Goal: Register for event/course

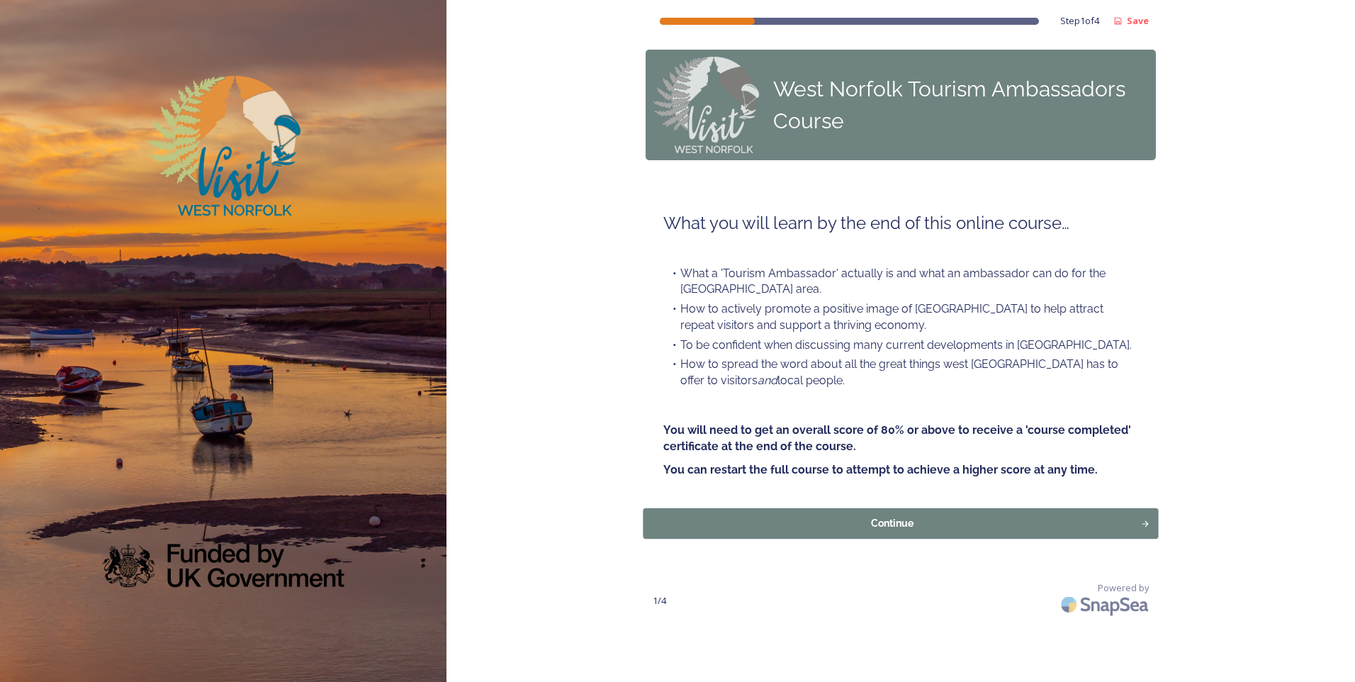
click at [847, 520] on div "Continue" at bounding box center [892, 523] width 482 height 15
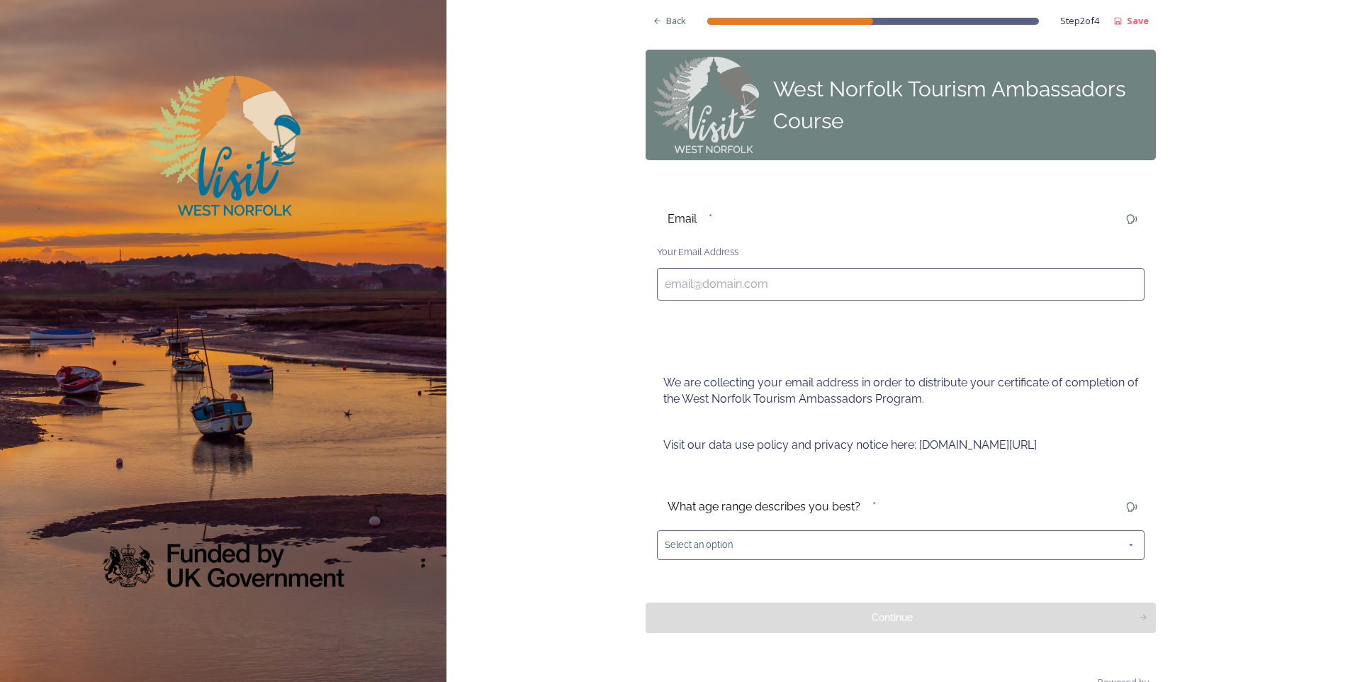
scroll to position [33, 0]
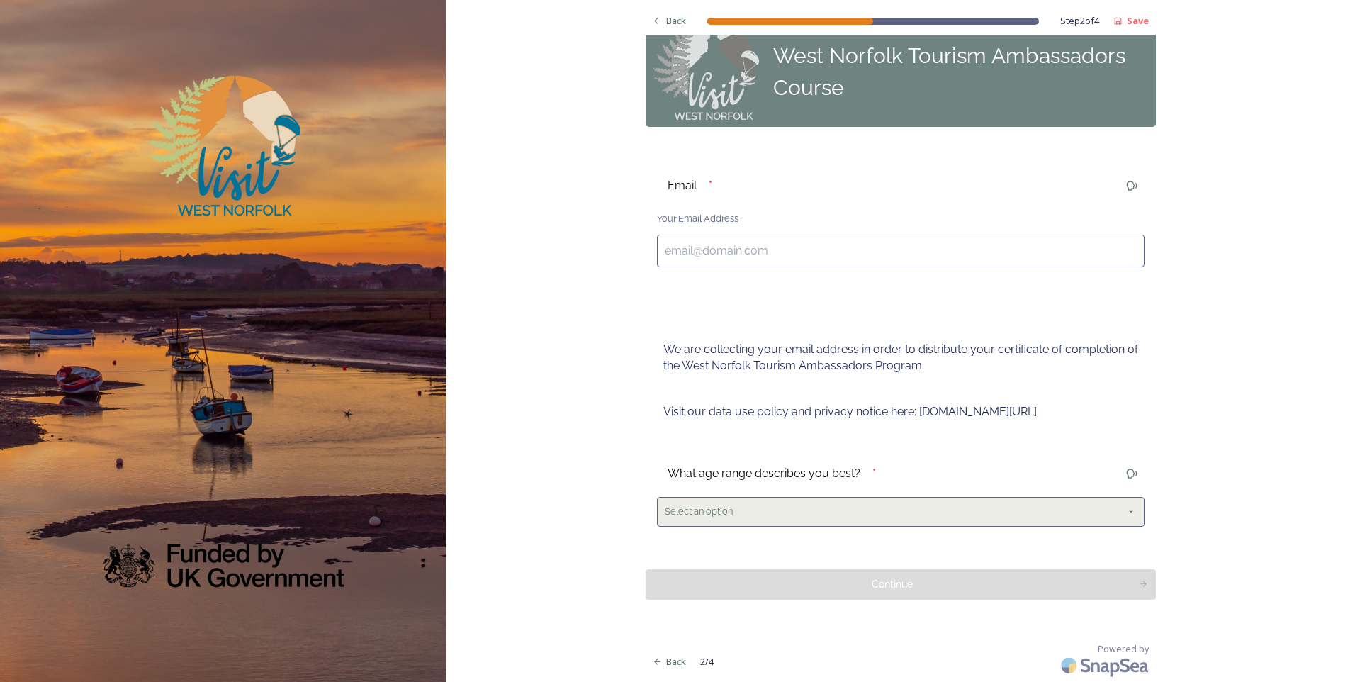
click at [1120, 518] on div "Select an option" at bounding box center [900, 511] width 487 height 29
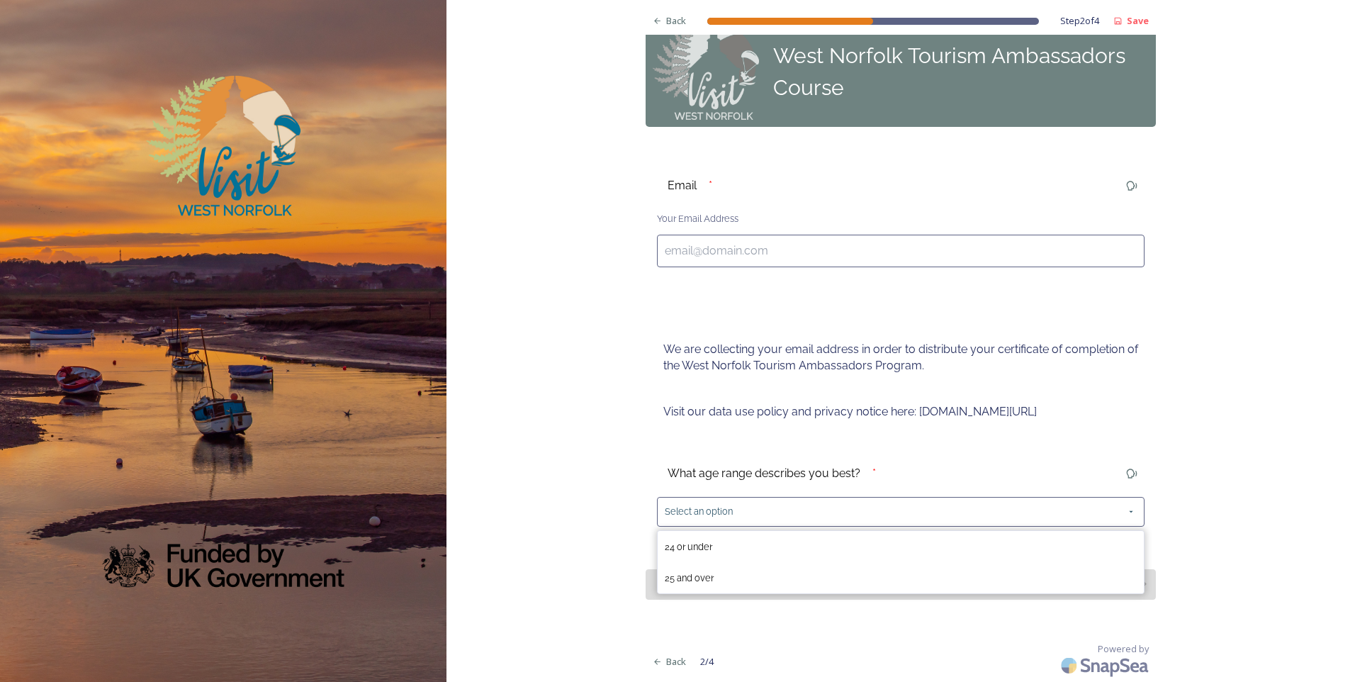
click at [698, 244] on input at bounding box center [900, 250] width 487 height 33
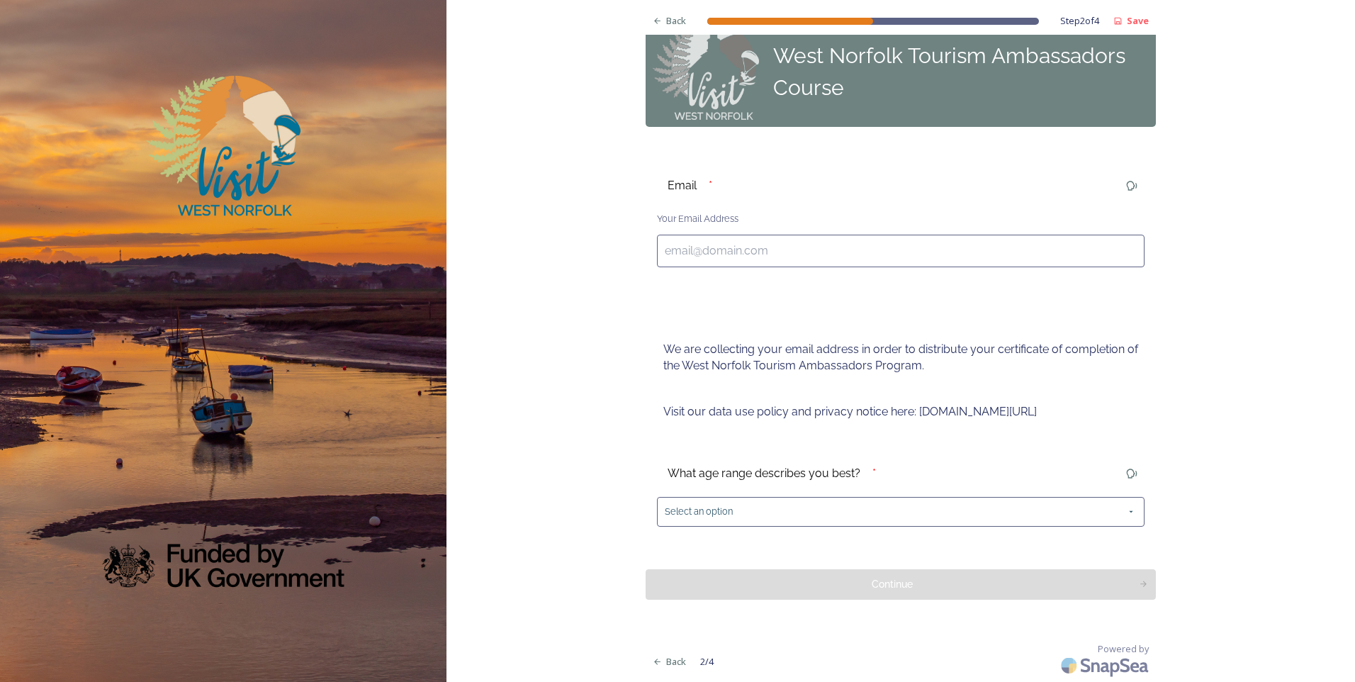
type input "[PERSON_NAME][EMAIL_ADDRESS][PERSON_NAME][DOMAIN_NAME]"
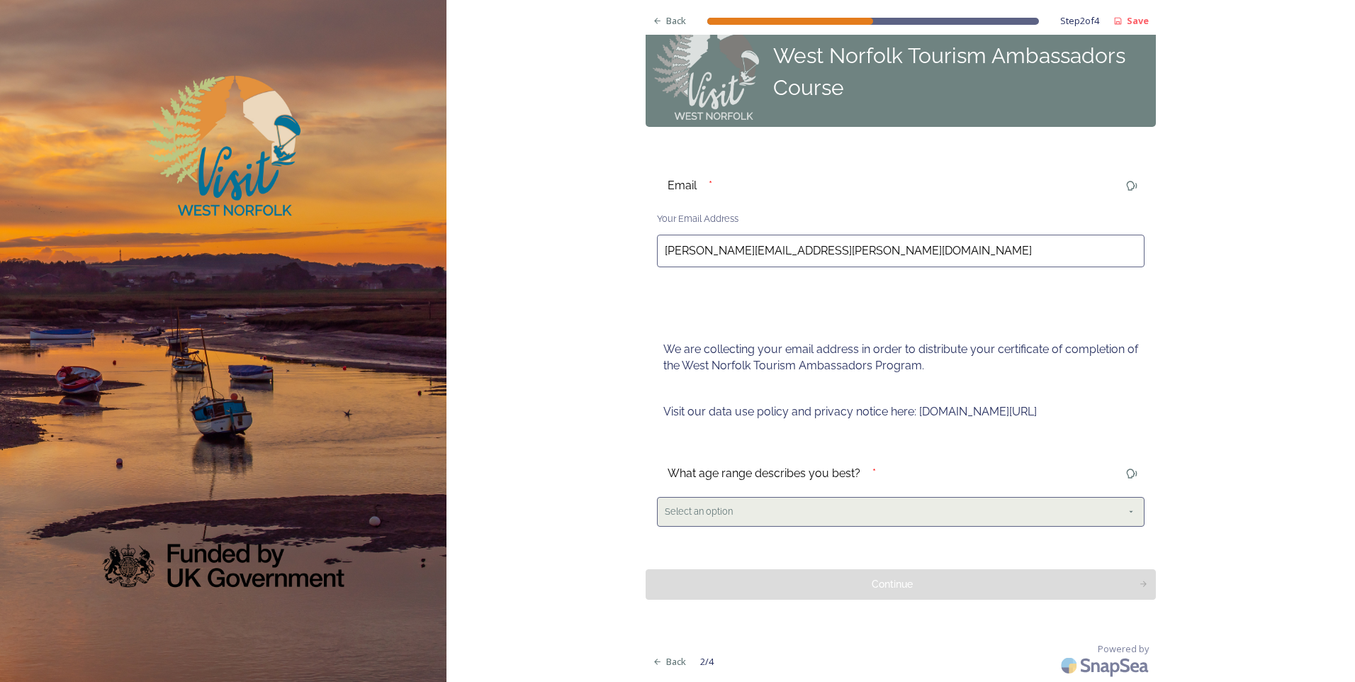
click at [764, 517] on div "Select an option" at bounding box center [900, 511] width 487 height 29
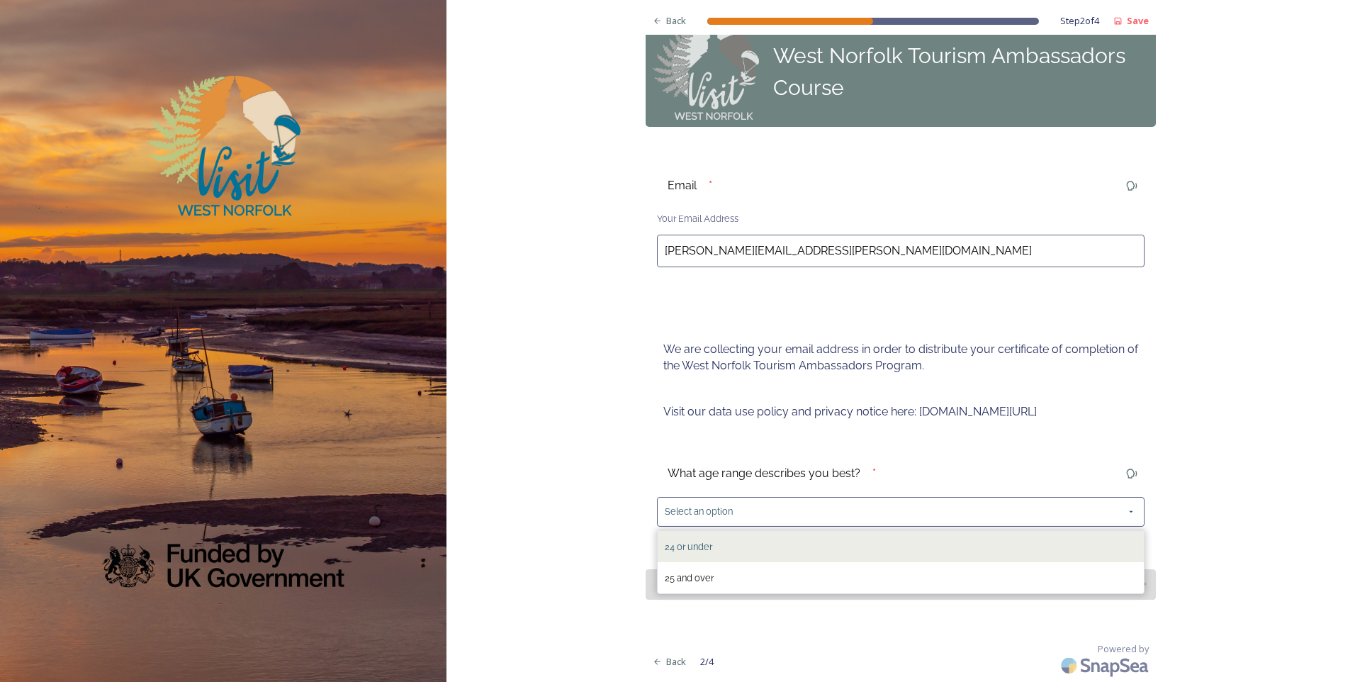
click at [718, 550] on div "24 or under" at bounding box center [900, 546] width 486 height 31
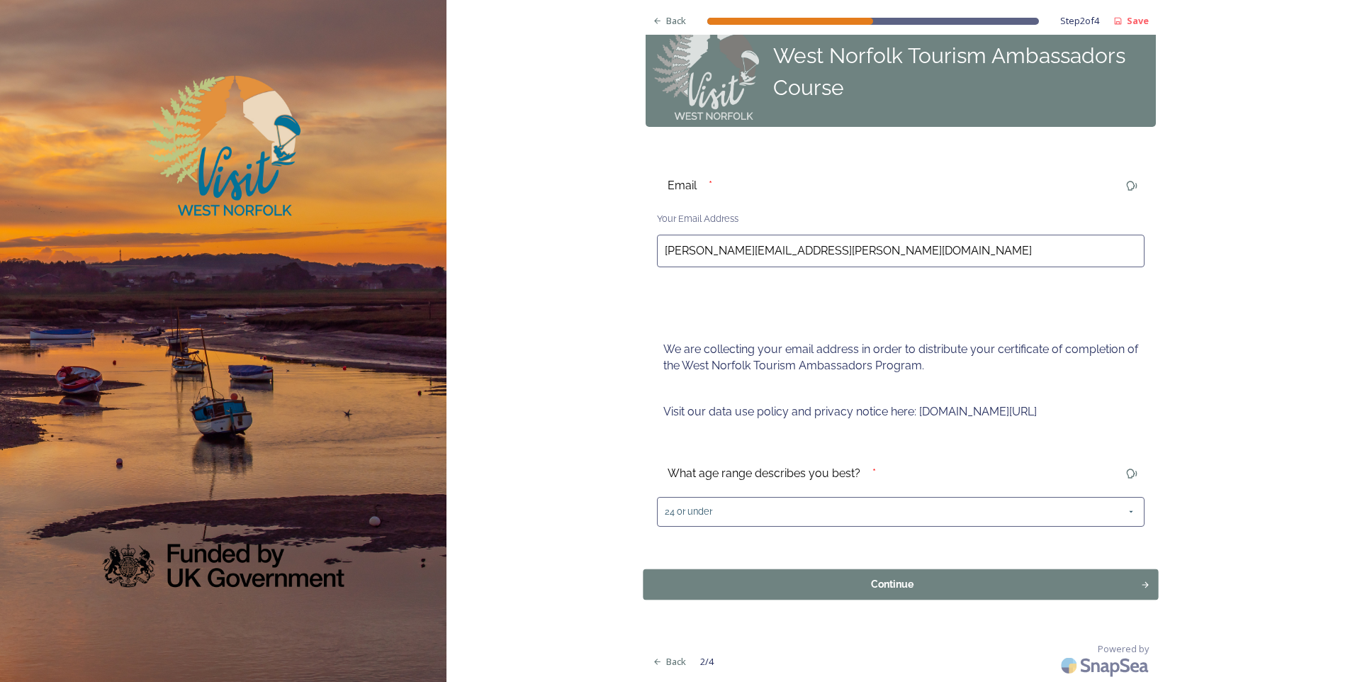
click at [887, 584] on div "Continue" at bounding box center [892, 583] width 482 height 15
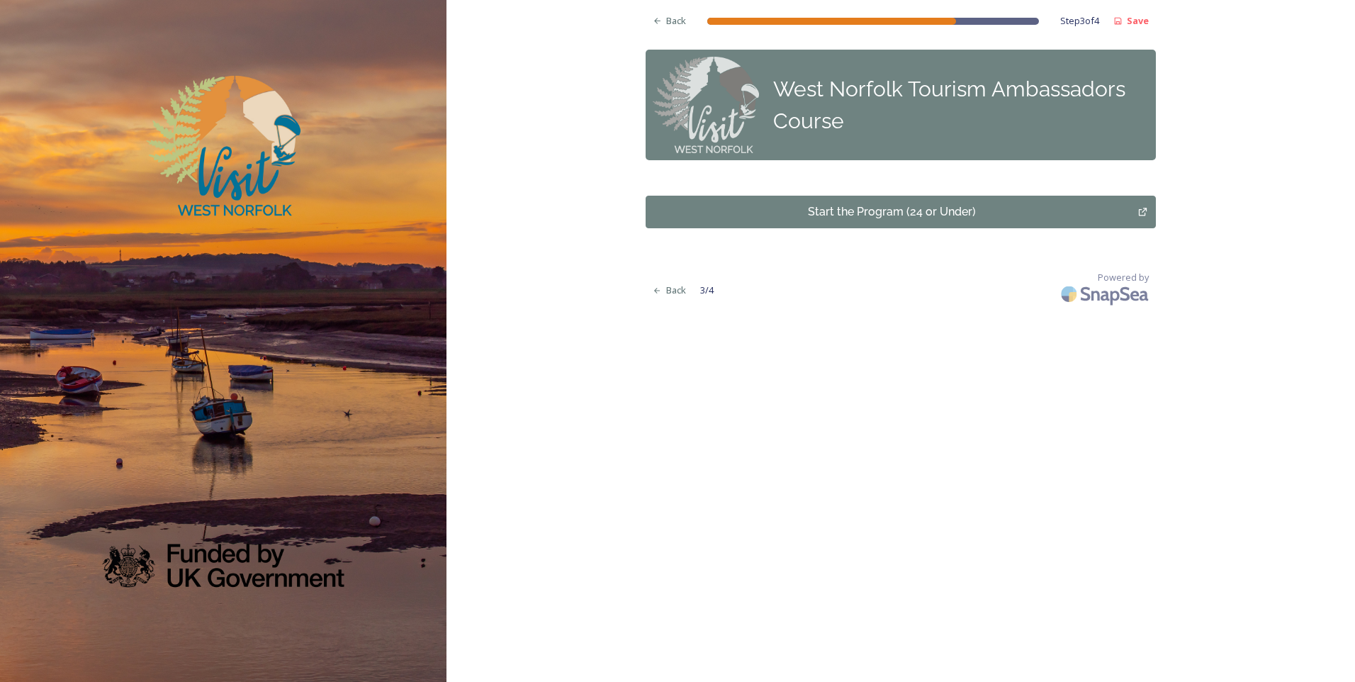
click at [922, 215] on div "Start the Program (24 or Under)" at bounding box center [891, 211] width 477 height 17
